Goal: Task Accomplishment & Management: Complete application form

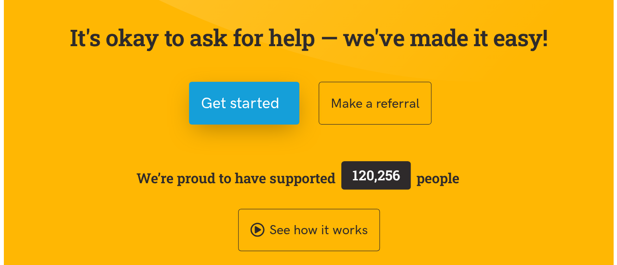
scroll to position [90, 0]
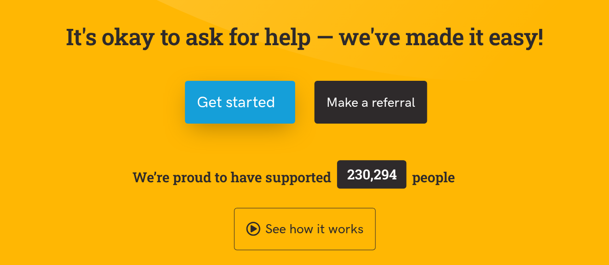
click at [375, 83] on button "Make a referral" at bounding box center [371, 102] width 113 height 43
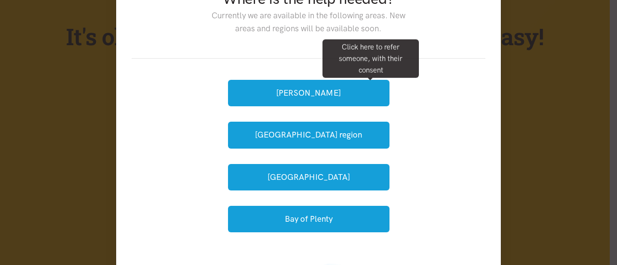
scroll to position [78, 0]
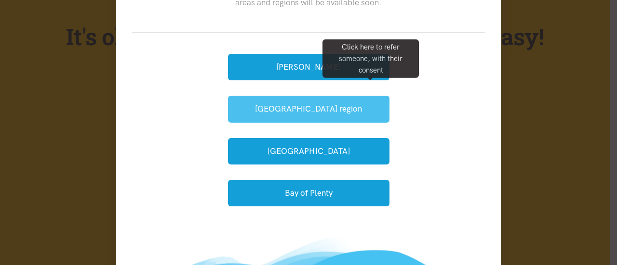
click at [312, 112] on button "[GEOGRAPHIC_DATA] region" at bounding box center [308, 109] width 161 height 26
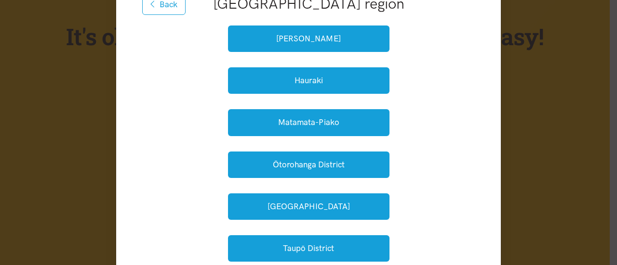
scroll to position [132, 0]
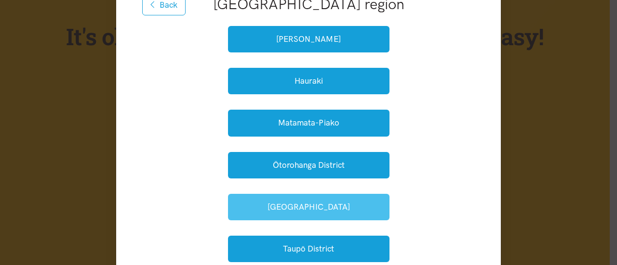
click at [353, 207] on button "South Waikato" at bounding box center [308, 207] width 161 height 26
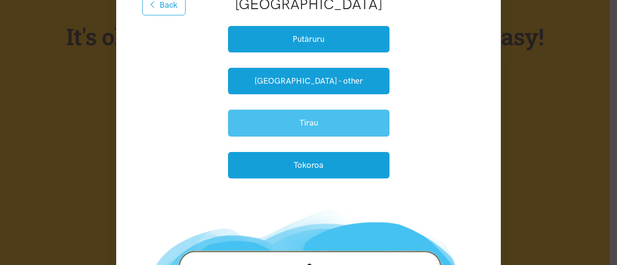
click at [350, 125] on button "Tīrau" at bounding box center [308, 123] width 161 height 26
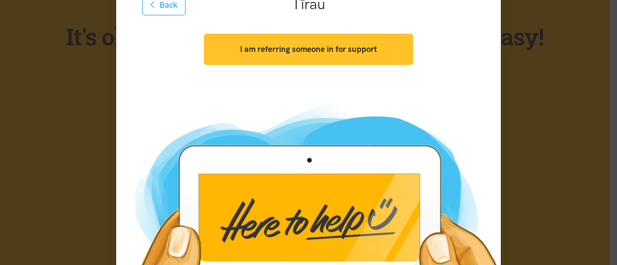
click at [366, 53] on strong "I am referring someone in for support" at bounding box center [308, 49] width 137 height 10
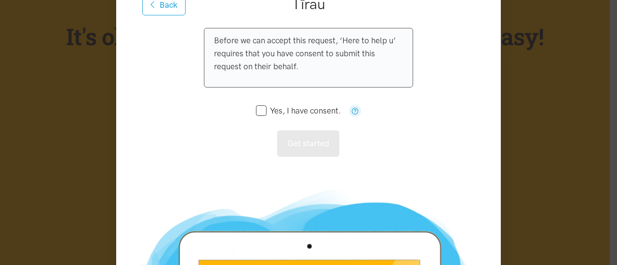
click at [261, 111] on input "Yes, I have consent." at bounding box center [298, 111] width 85 height 8
checkbox input "true"
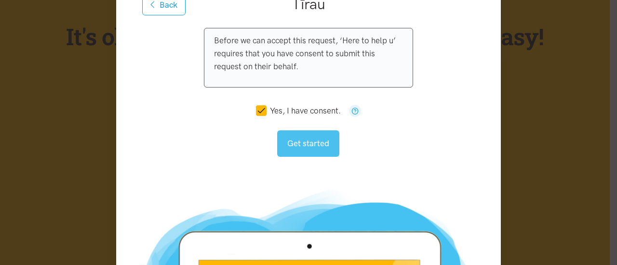
click at [300, 139] on button "Get started" at bounding box center [308, 144] width 62 height 26
